Goal: Navigation & Orientation: Understand site structure

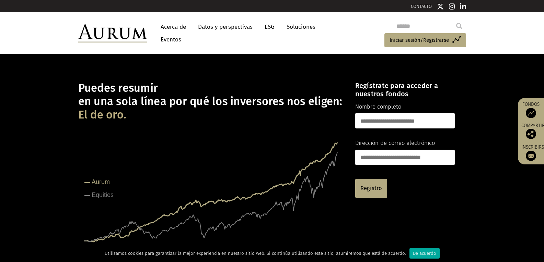
click at [293, 28] on font "Soluciones" at bounding box center [300, 26] width 29 height 7
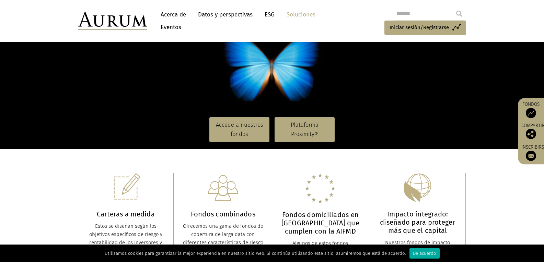
scroll to position [69, 0]
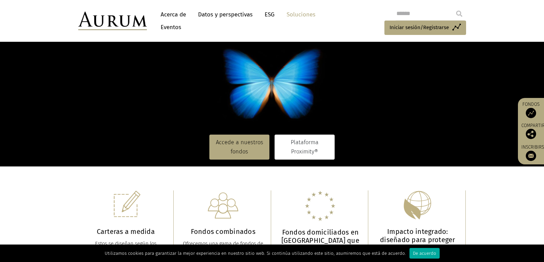
click at [316, 149] on font "Plataforma Proximity®" at bounding box center [304, 146] width 28 height 15
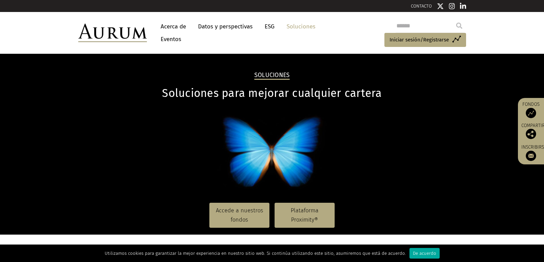
scroll to position [0, 0]
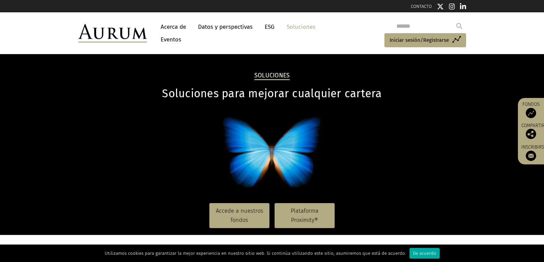
click at [222, 27] on font "Datos y perspectivas" at bounding box center [225, 26] width 55 height 7
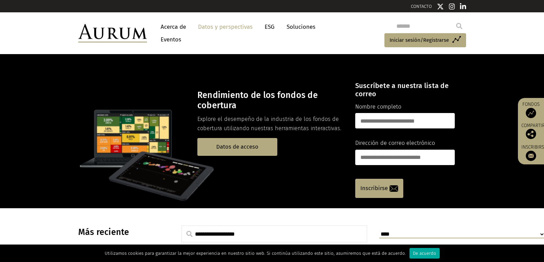
click at [175, 37] on font "Eventos" at bounding box center [171, 39] width 21 height 7
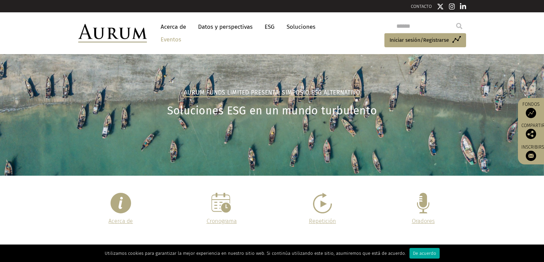
click at [170, 27] on font "Acerca de" at bounding box center [173, 26] width 25 height 7
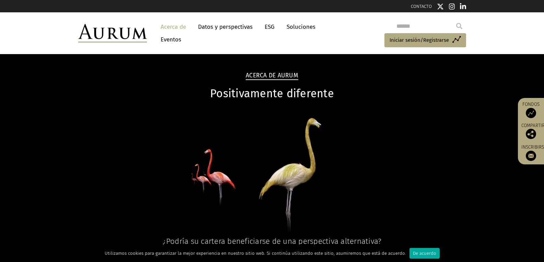
drag, startPoint x: 133, startPoint y: 88, endPoint x: 133, endPoint y: 69, distance: 19.2
click at [133, 88] on h1 "Positivamente diferente" at bounding box center [272, 93] width 388 height 13
click at [124, 39] on img at bounding box center [112, 33] width 69 height 19
